Goal: Task Accomplishment & Management: Manage account settings

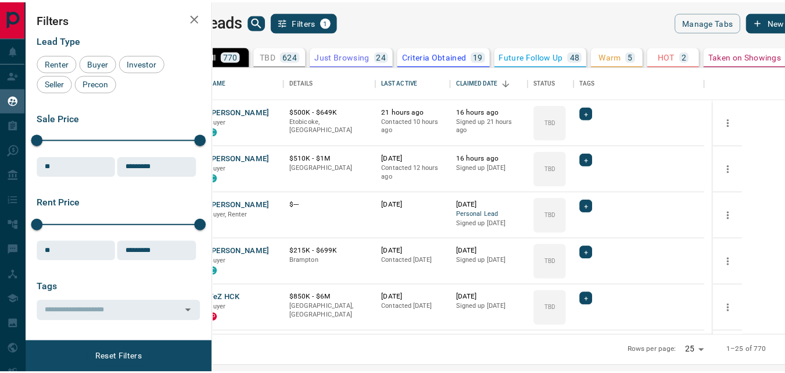
scroll to position [260, 566]
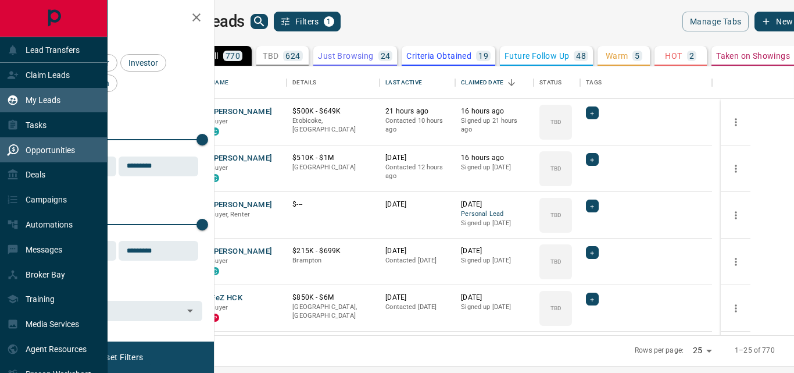
click at [39, 155] on div "Opportunities" at bounding box center [41, 149] width 68 height 19
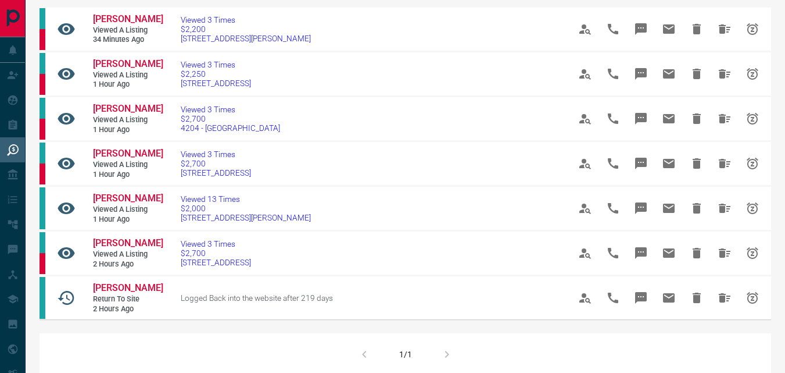
scroll to position [90, 0]
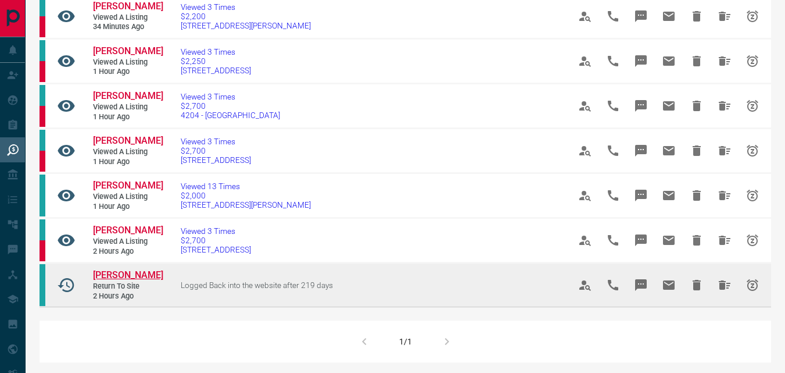
click at [127, 275] on span "[PERSON_NAME]" at bounding box center [128, 274] width 70 height 11
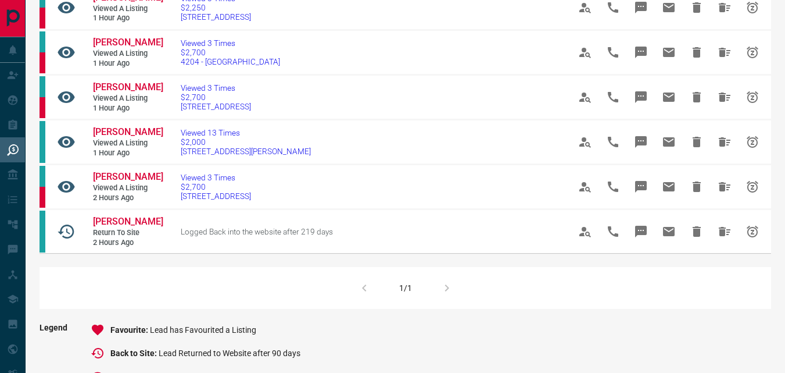
scroll to position [0, 0]
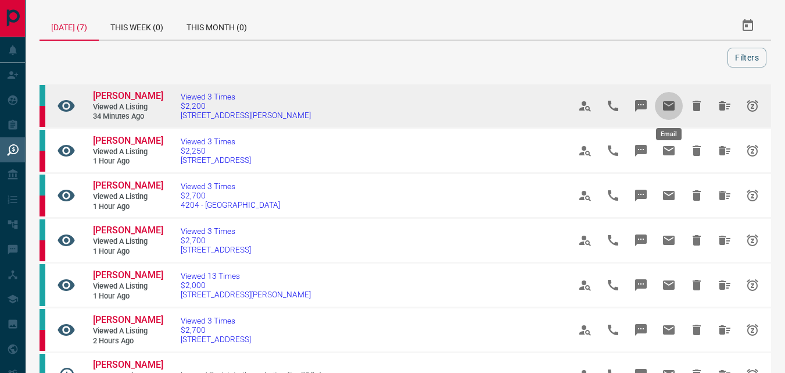
click at [667, 109] on icon "Email" at bounding box center [669, 105] width 12 height 9
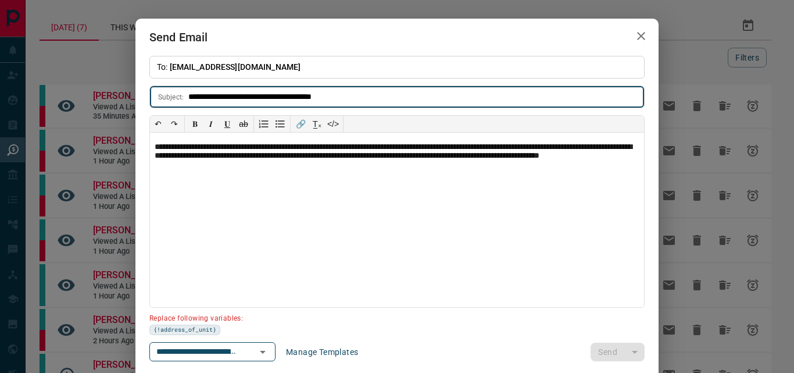
type input "**********"
click at [637, 36] on icon "button" at bounding box center [641, 36] width 8 height 8
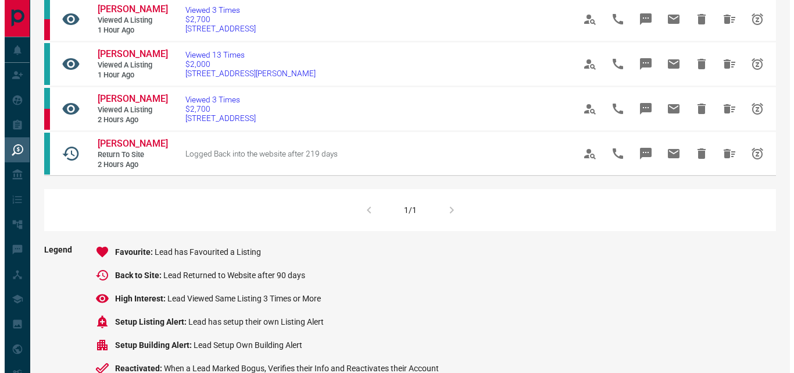
scroll to position [223, 0]
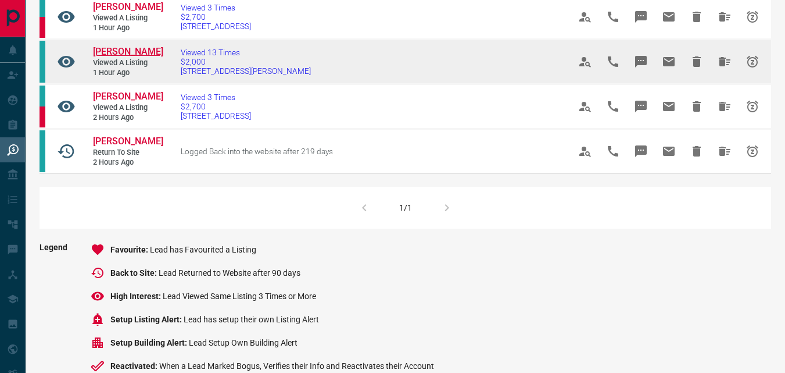
click at [112, 49] on span "[PERSON_NAME]" at bounding box center [128, 51] width 70 height 11
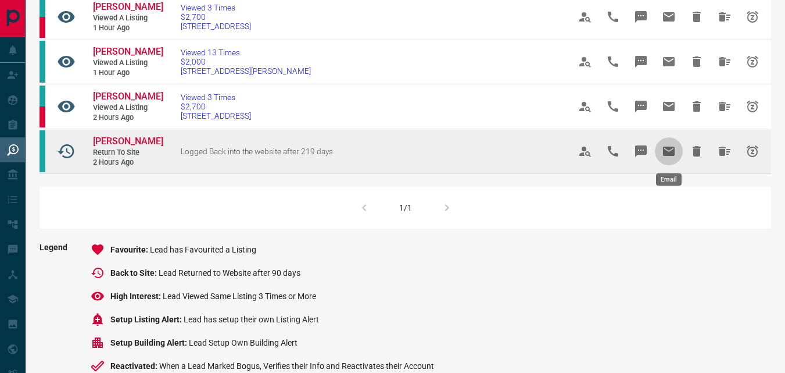
click at [663, 153] on icon "Email" at bounding box center [669, 151] width 14 height 14
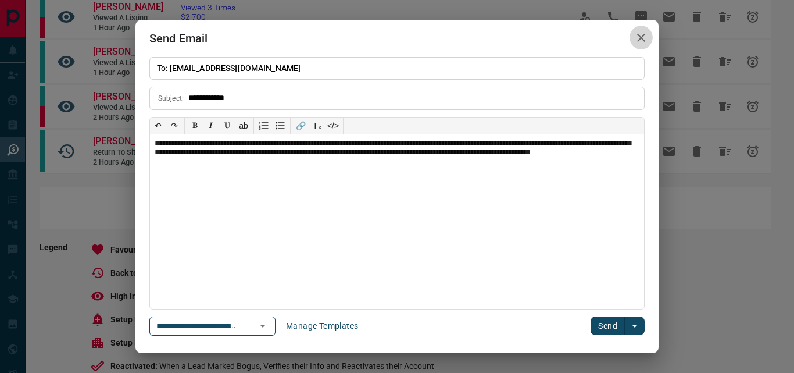
click at [641, 36] on icon "button" at bounding box center [641, 38] width 14 height 14
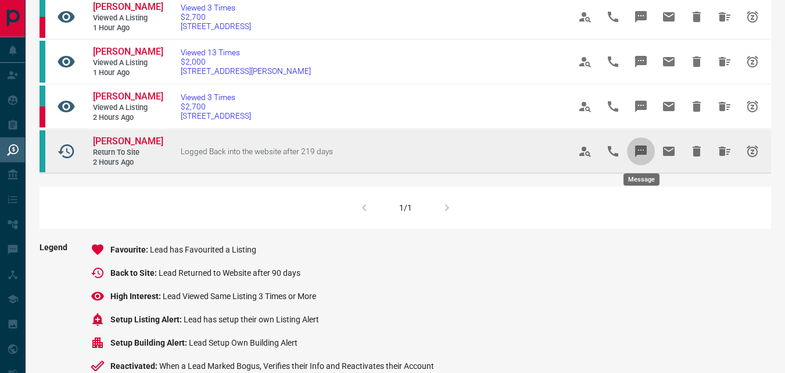
click at [641, 152] on icon "Message" at bounding box center [641, 151] width 12 height 12
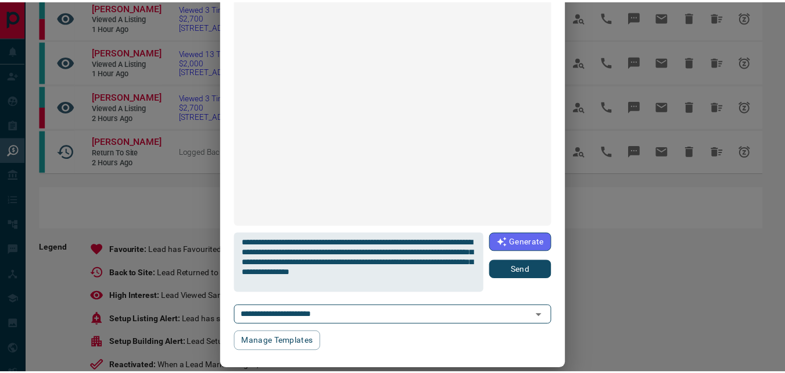
scroll to position [0, 0]
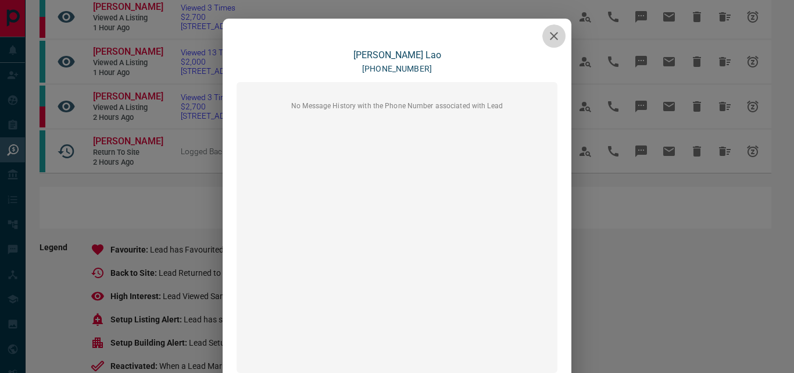
click at [547, 38] on icon "button" at bounding box center [554, 36] width 14 height 14
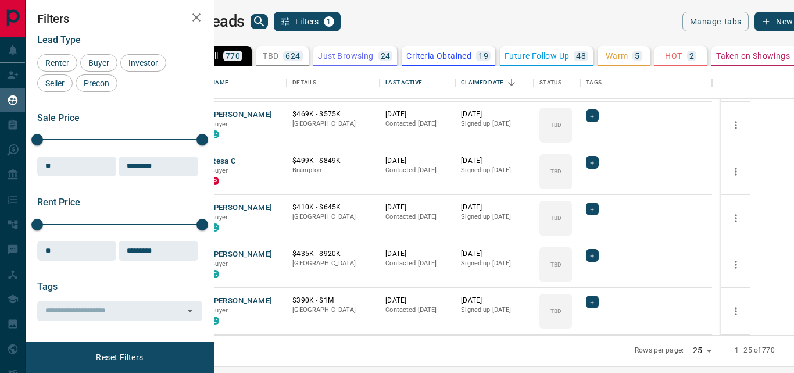
scroll to position [515, 0]
